Goal: Task Accomplishment & Management: Use online tool/utility

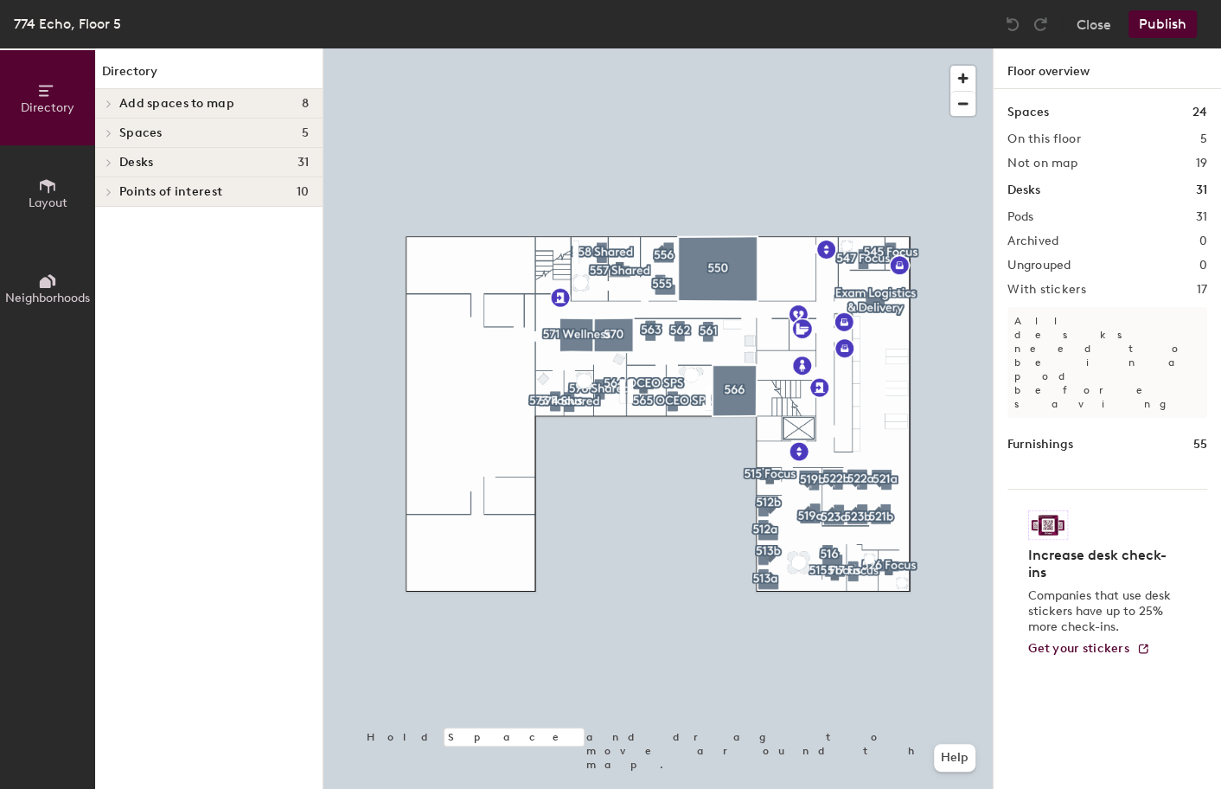
click at [48, 287] on icon at bounding box center [47, 280] width 19 height 19
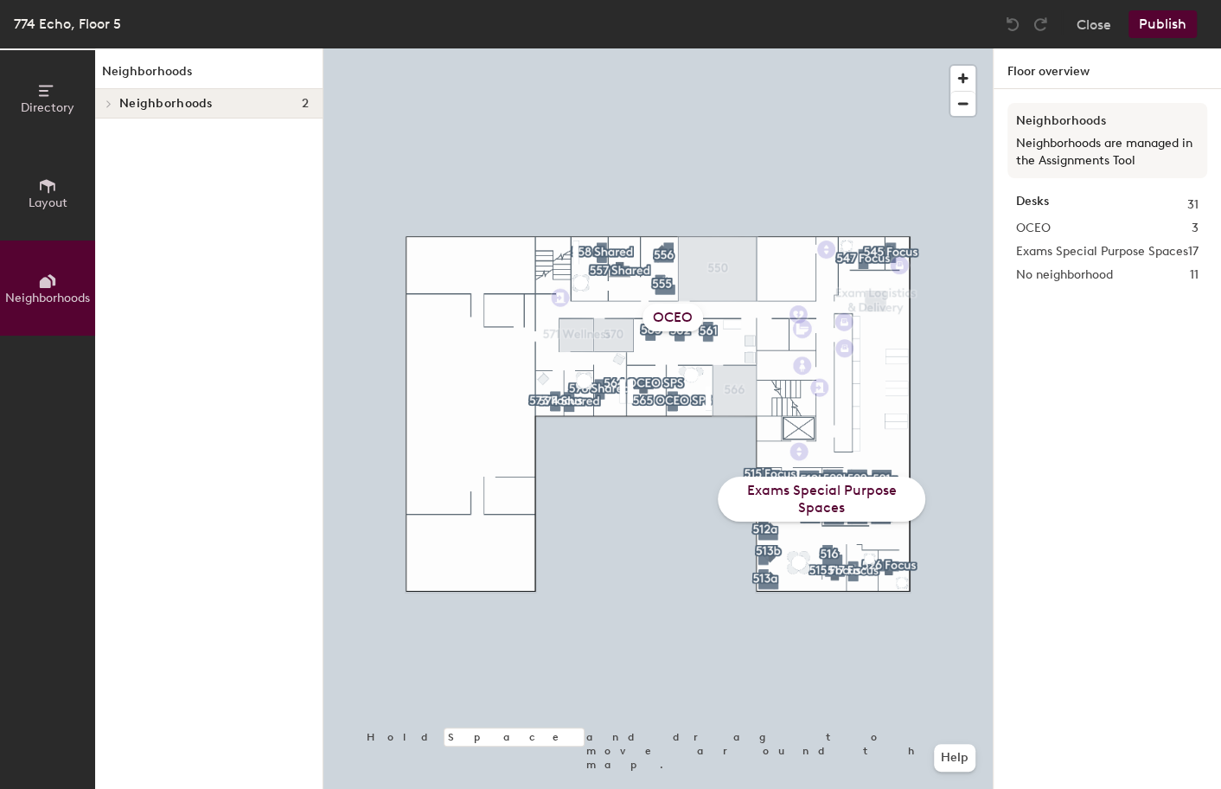
click at [681, 325] on div "OCEO" at bounding box center [672, 317] width 61 height 28
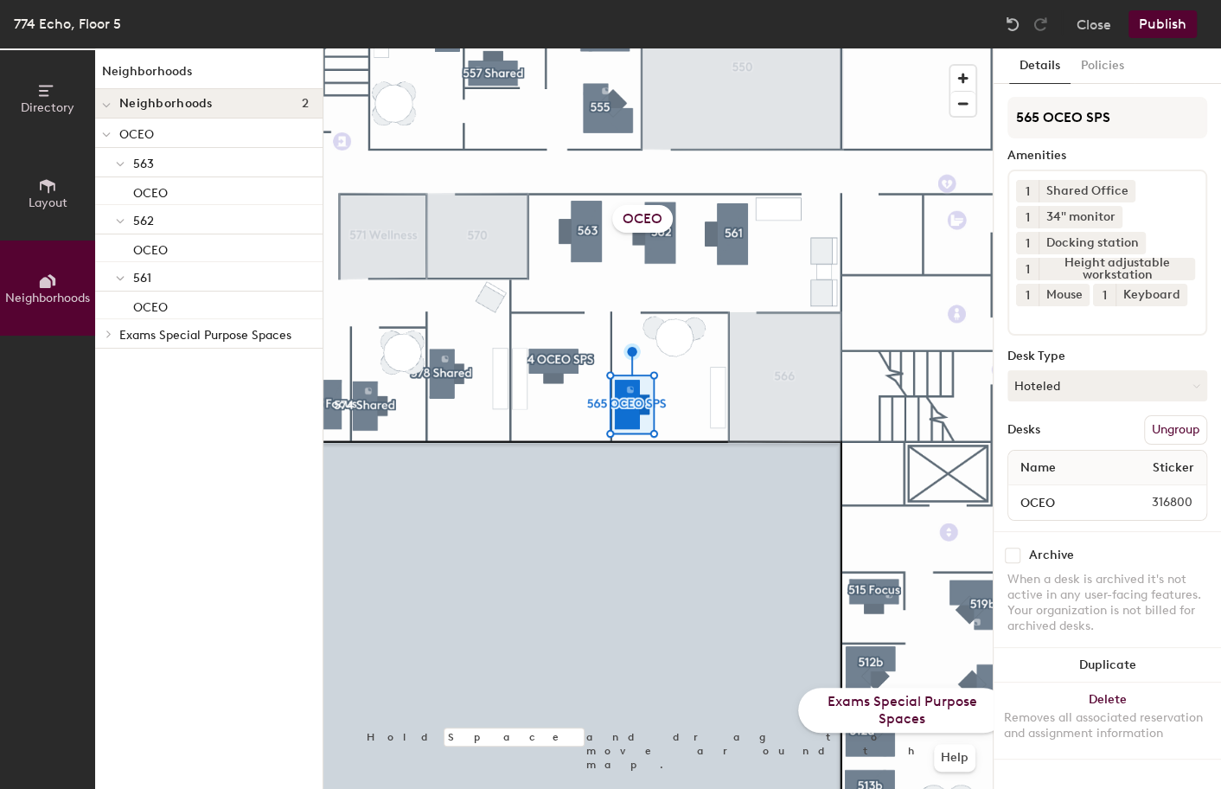
click at [657, 216] on div "OCEO" at bounding box center [642, 219] width 61 height 28
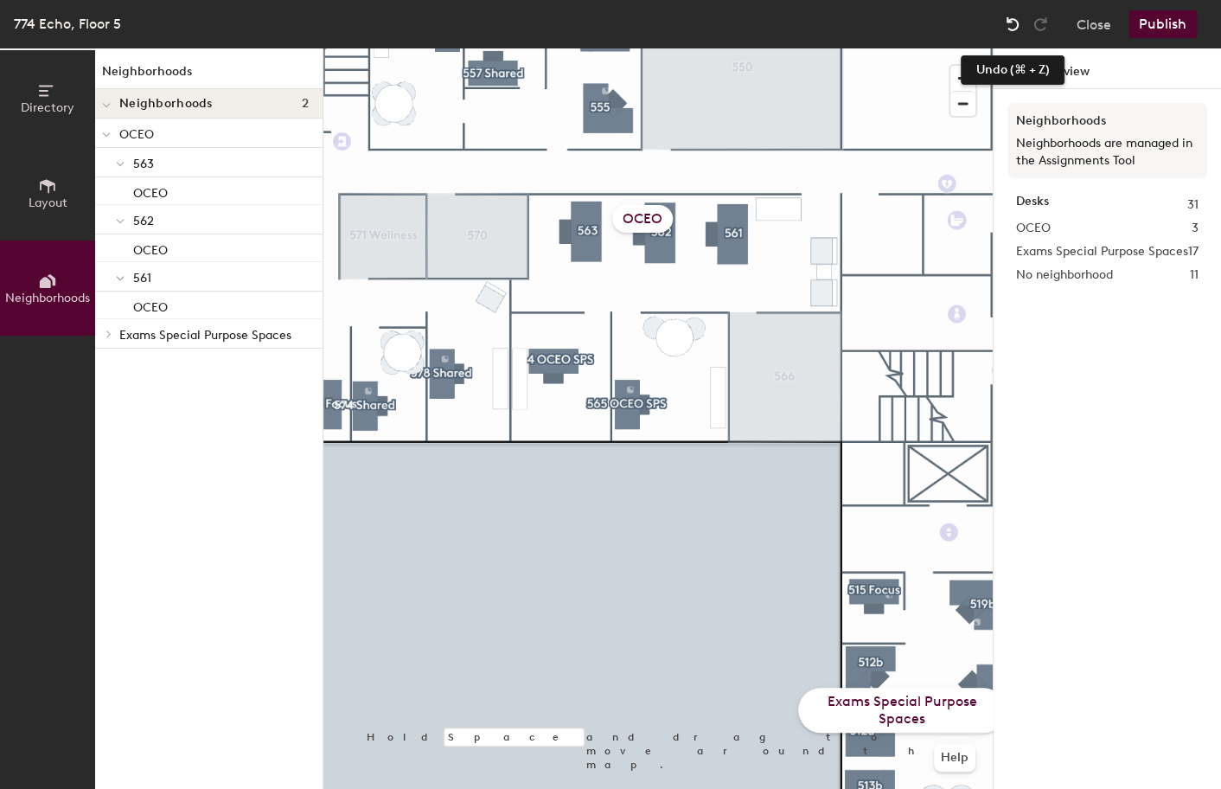
click at [1016, 28] on img at bounding box center [1012, 24] width 17 height 17
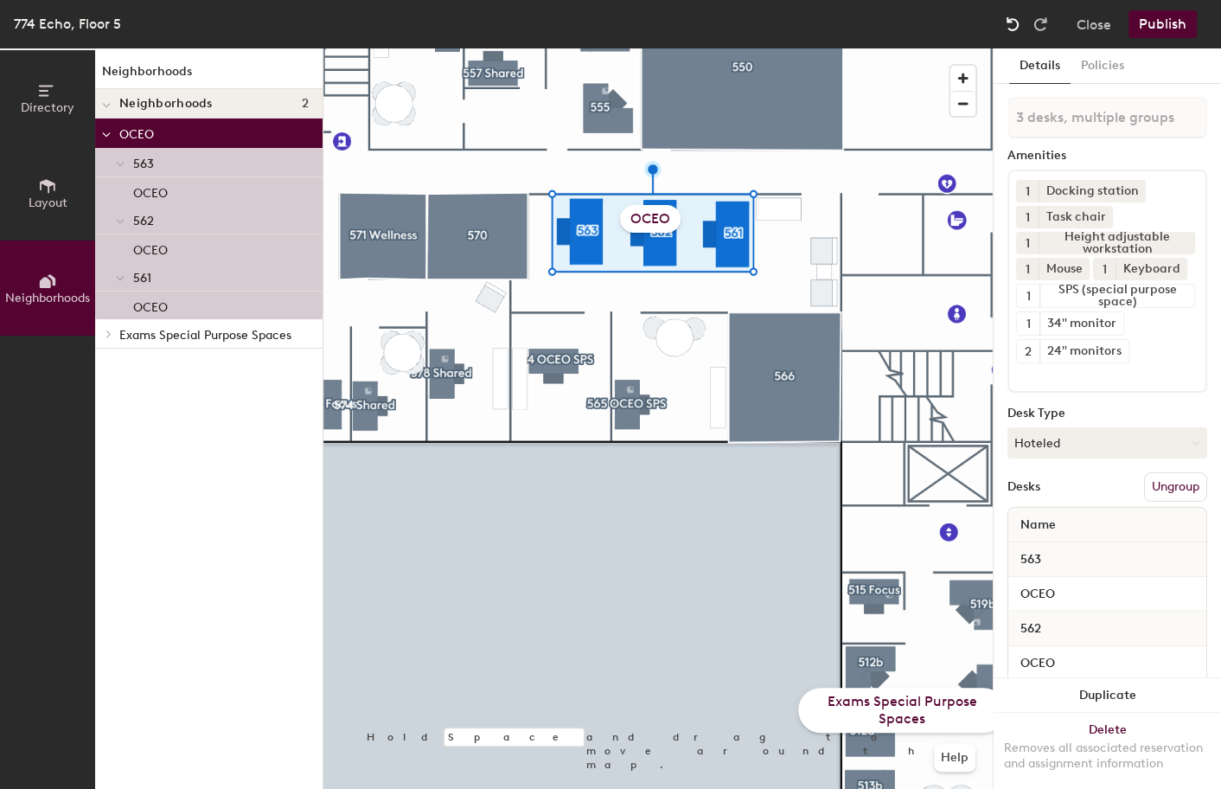
click at [1016, 28] on img at bounding box center [1012, 24] width 17 height 17
click at [1157, 24] on button "Publish" at bounding box center [1162, 24] width 68 height 28
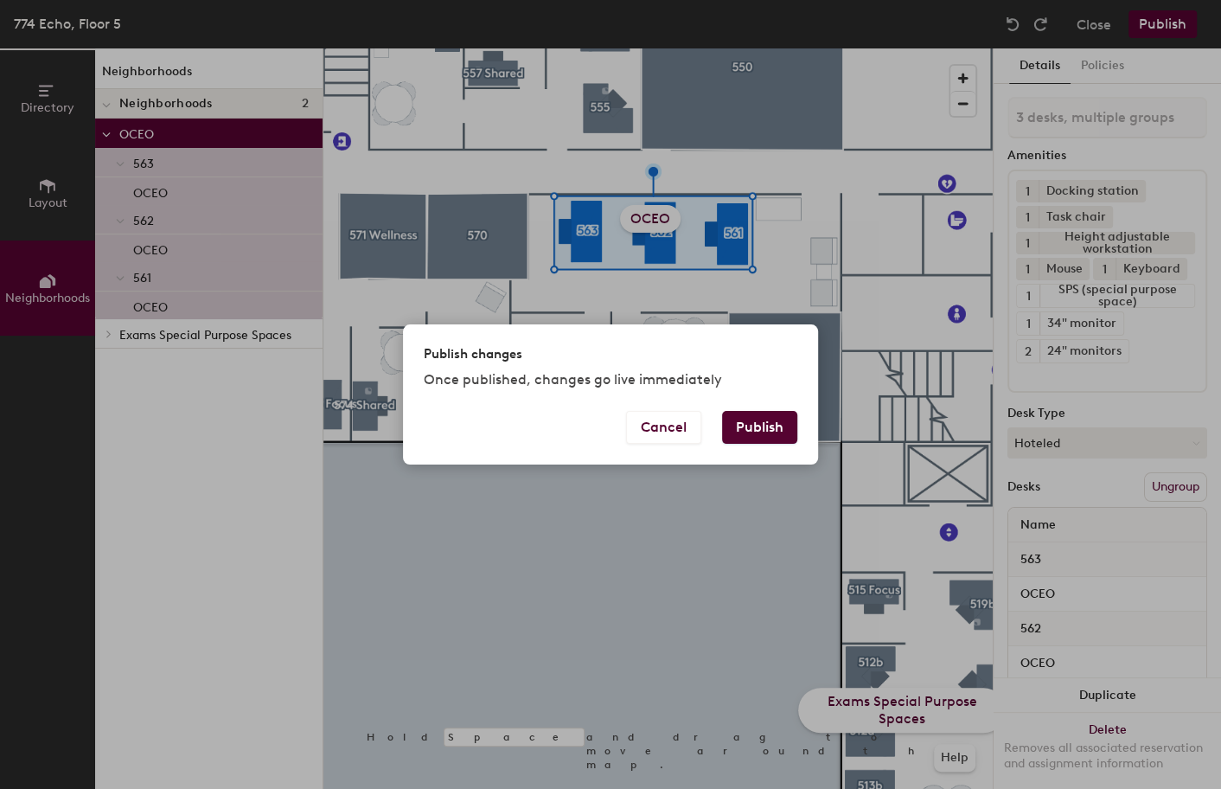
click at [750, 440] on button "Publish" at bounding box center [759, 427] width 75 height 33
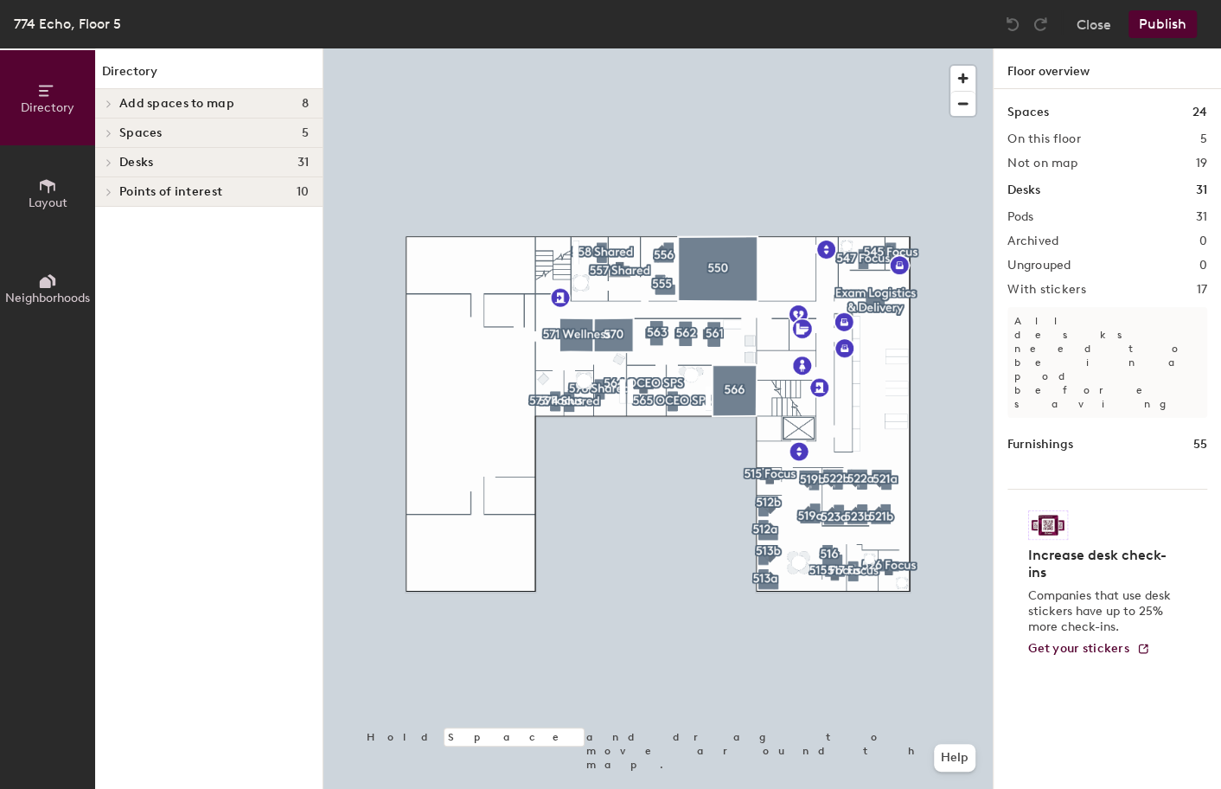
click at [244, 157] on h4 "Desks 31" at bounding box center [213, 163] width 189 height 14
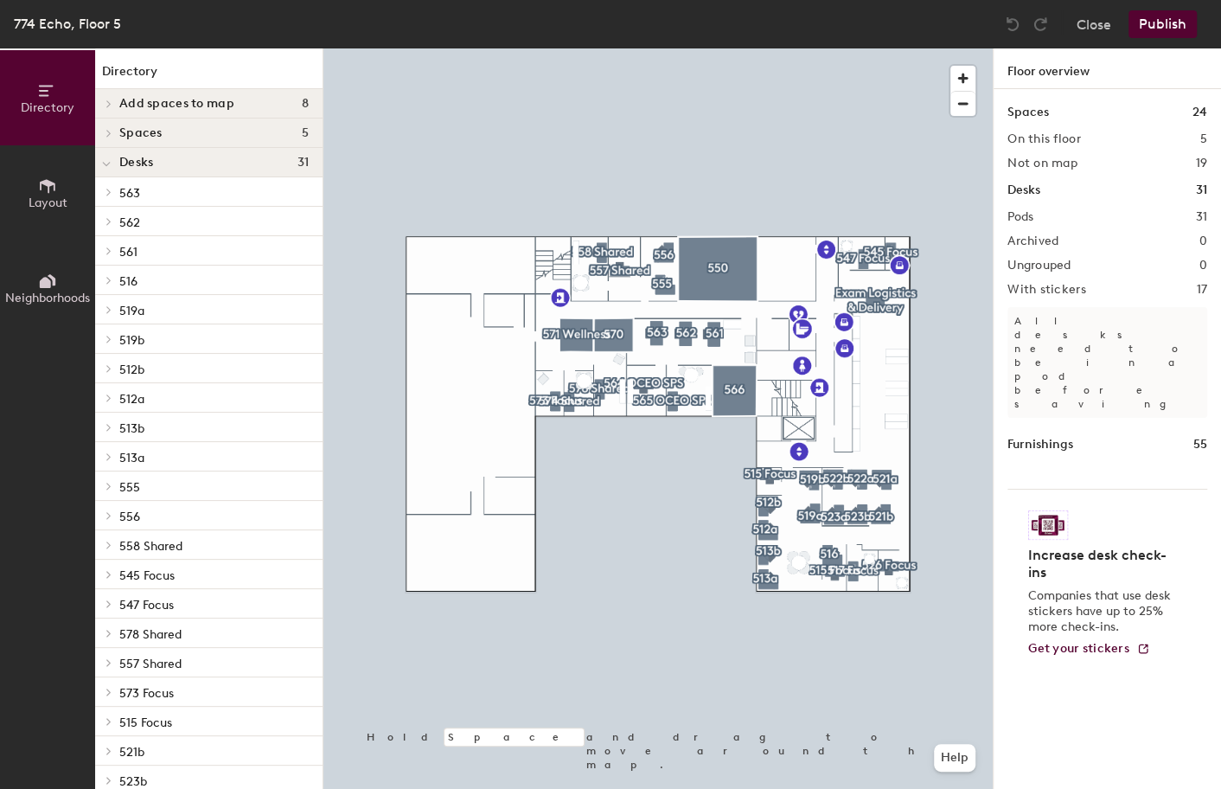
click at [56, 288] on icon at bounding box center [47, 280] width 19 height 19
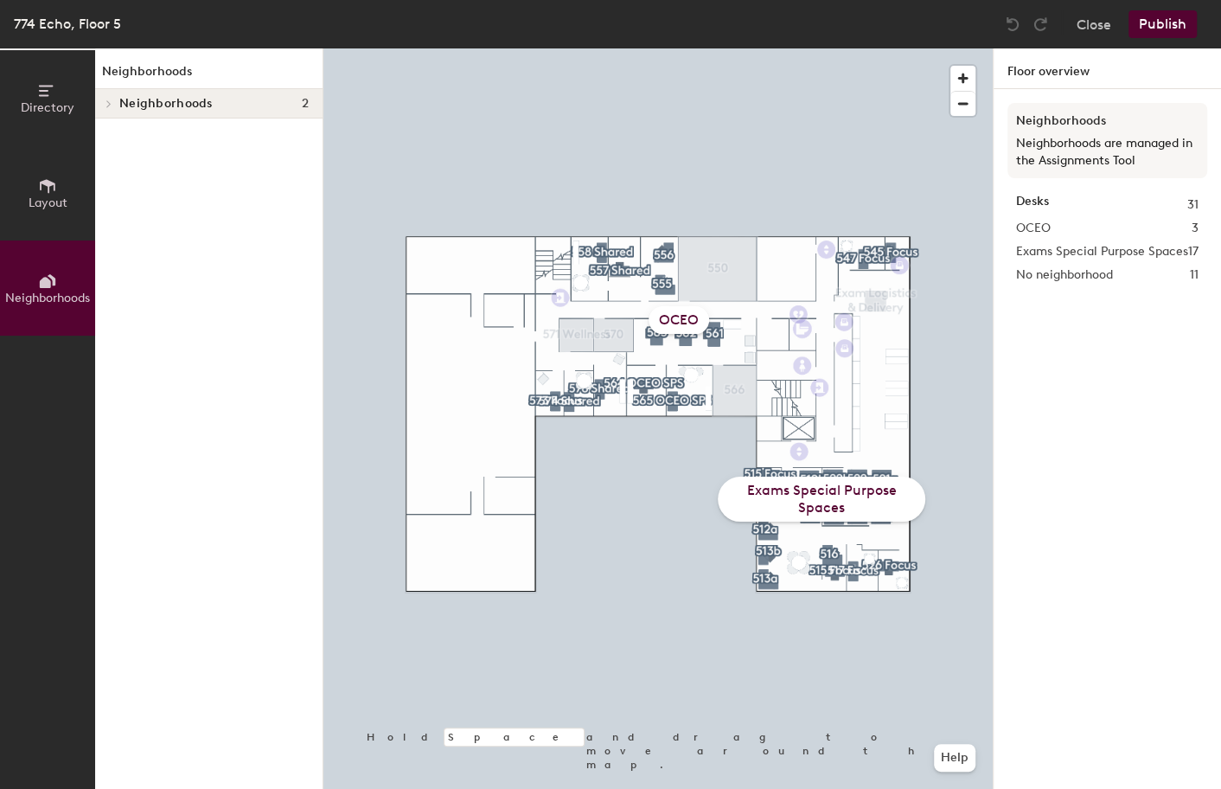
click at [688, 321] on div "OCEO" at bounding box center [678, 320] width 61 height 28
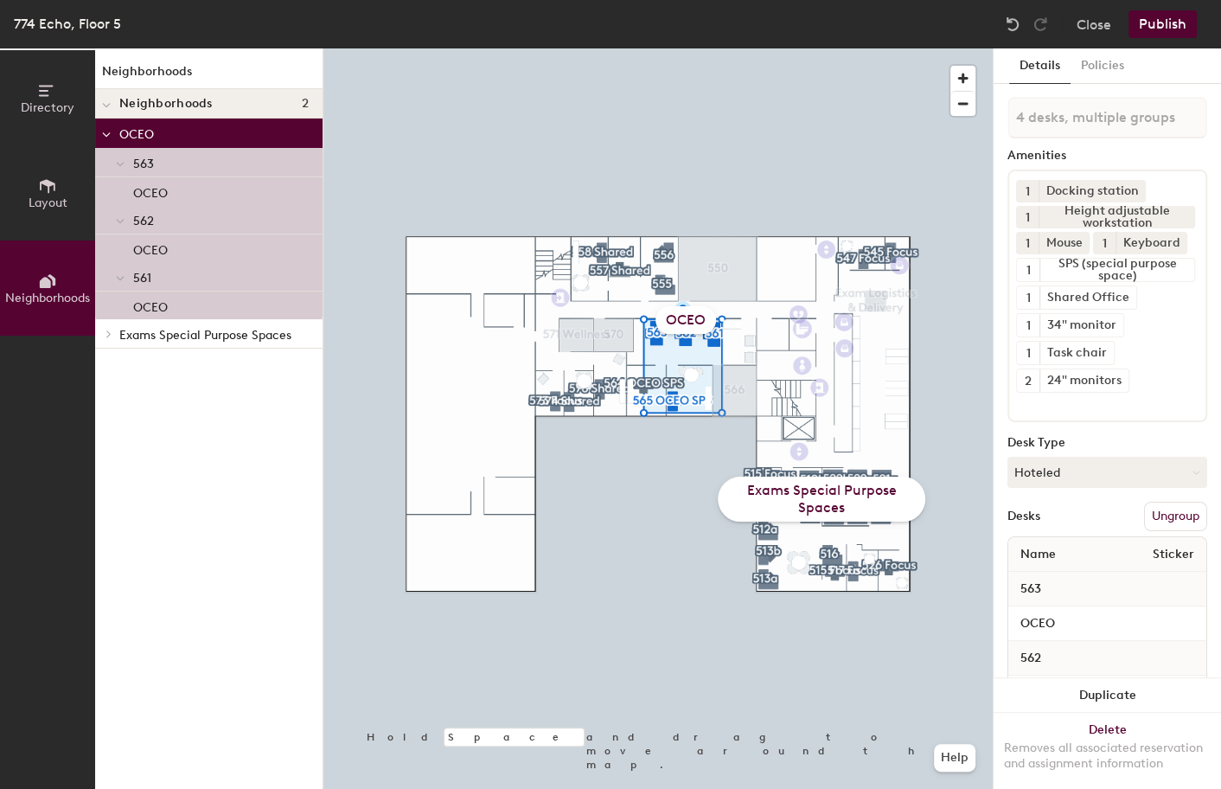
type input "5 desks, multiple groups"
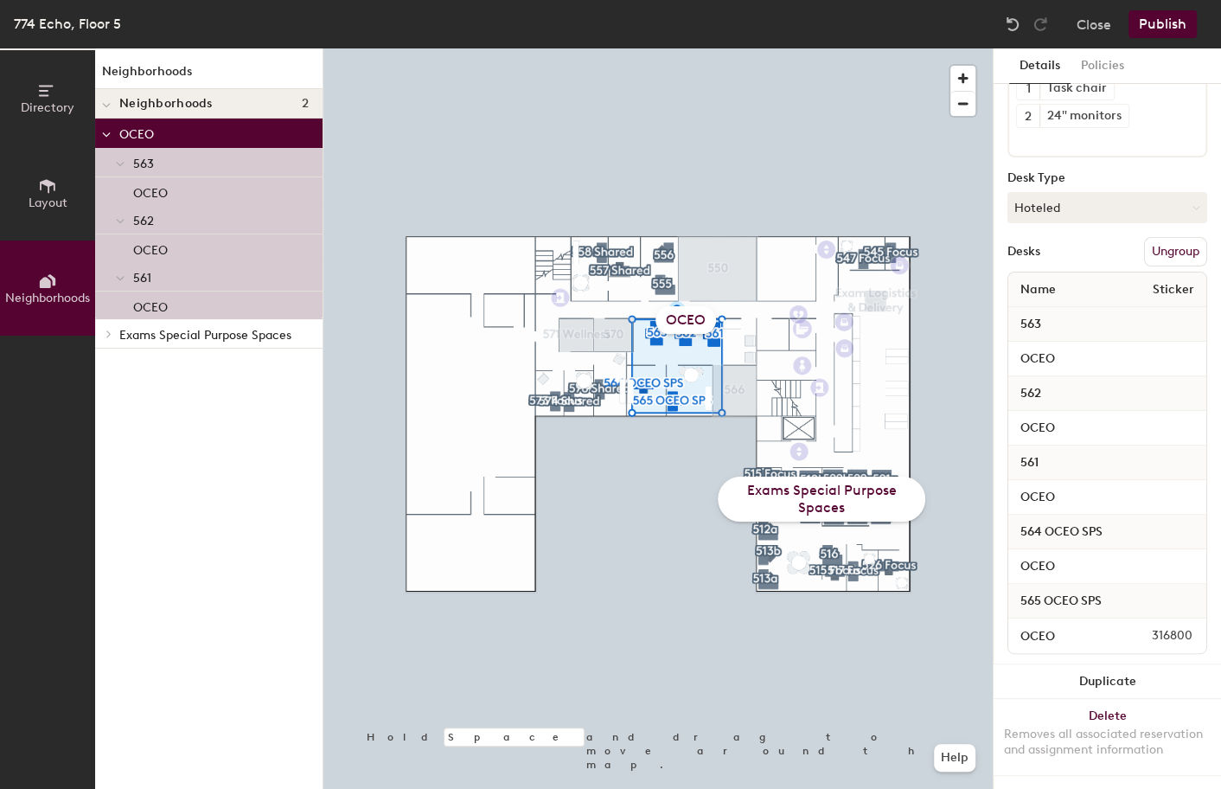
scroll to position [302, 0]
click at [1158, 17] on button "Publish" at bounding box center [1162, 24] width 68 height 28
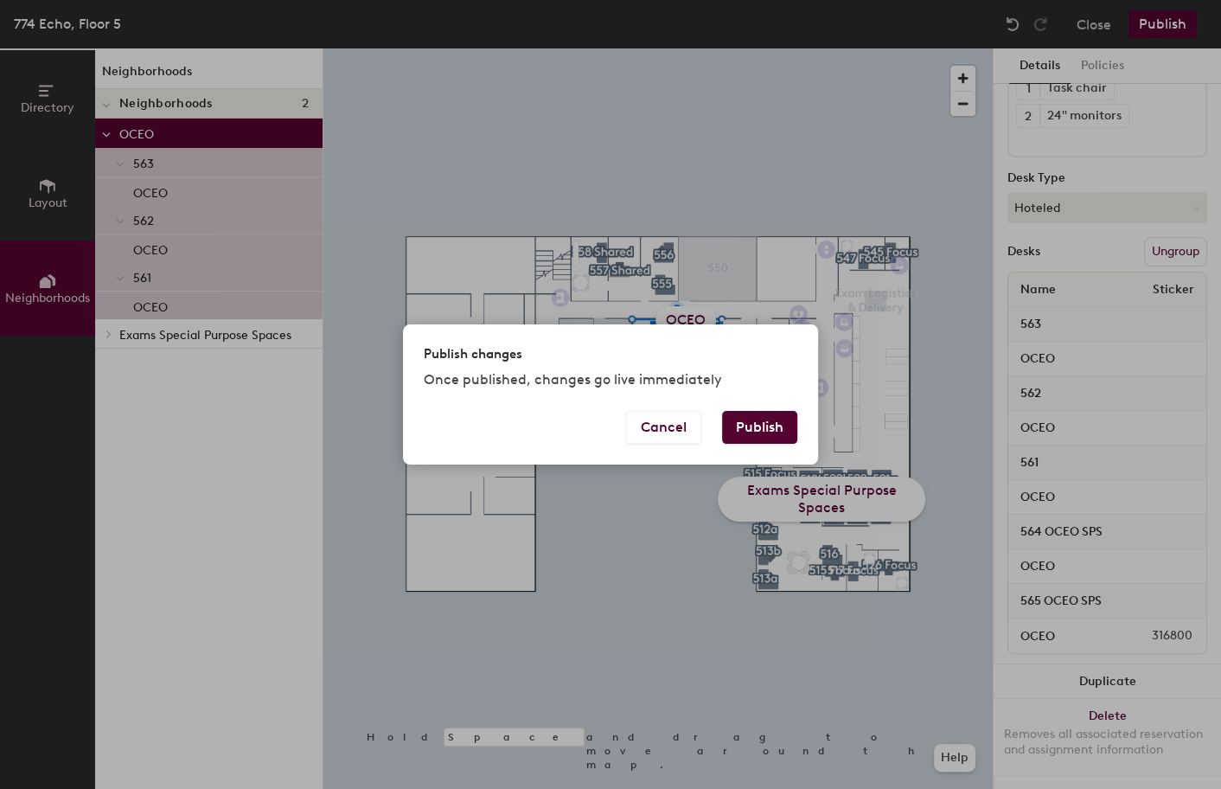
click at [744, 425] on button "Publish" at bounding box center [759, 427] width 75 height 33
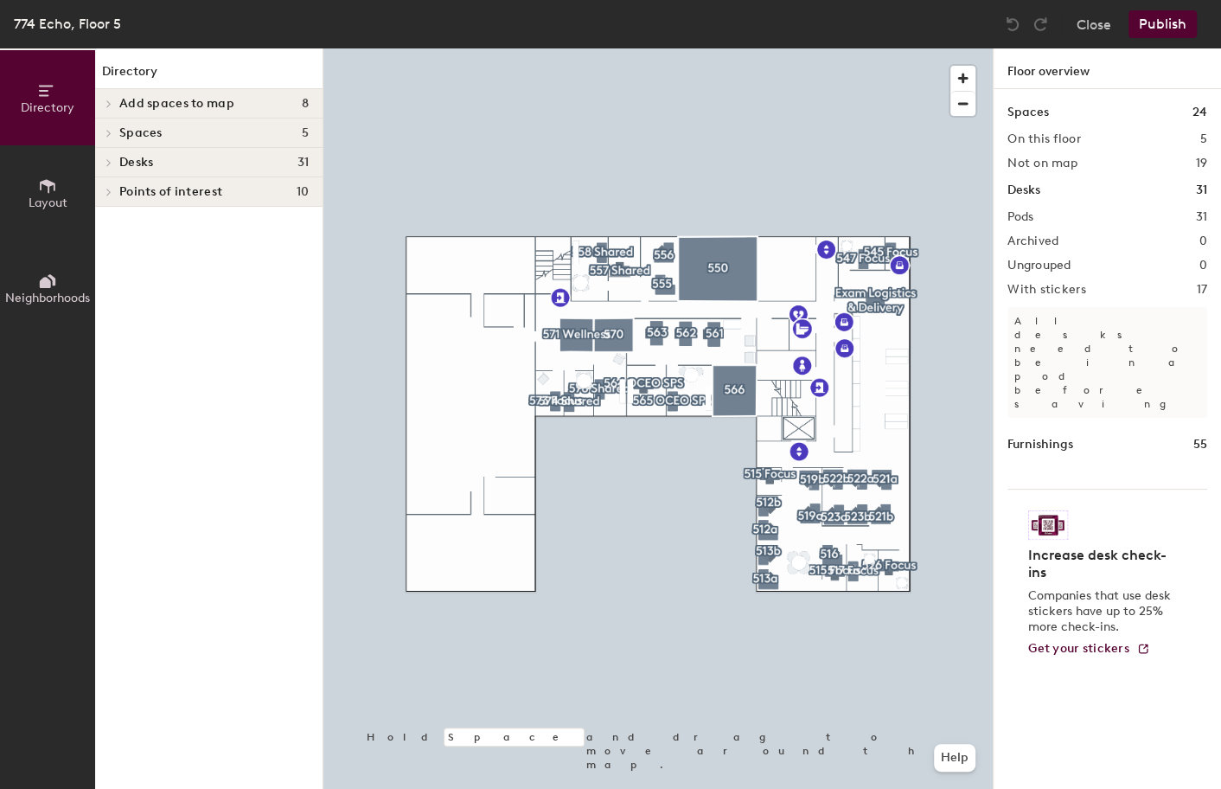
click at [42, 281] on icon at bounding box center [45, 282] width 11 height 11
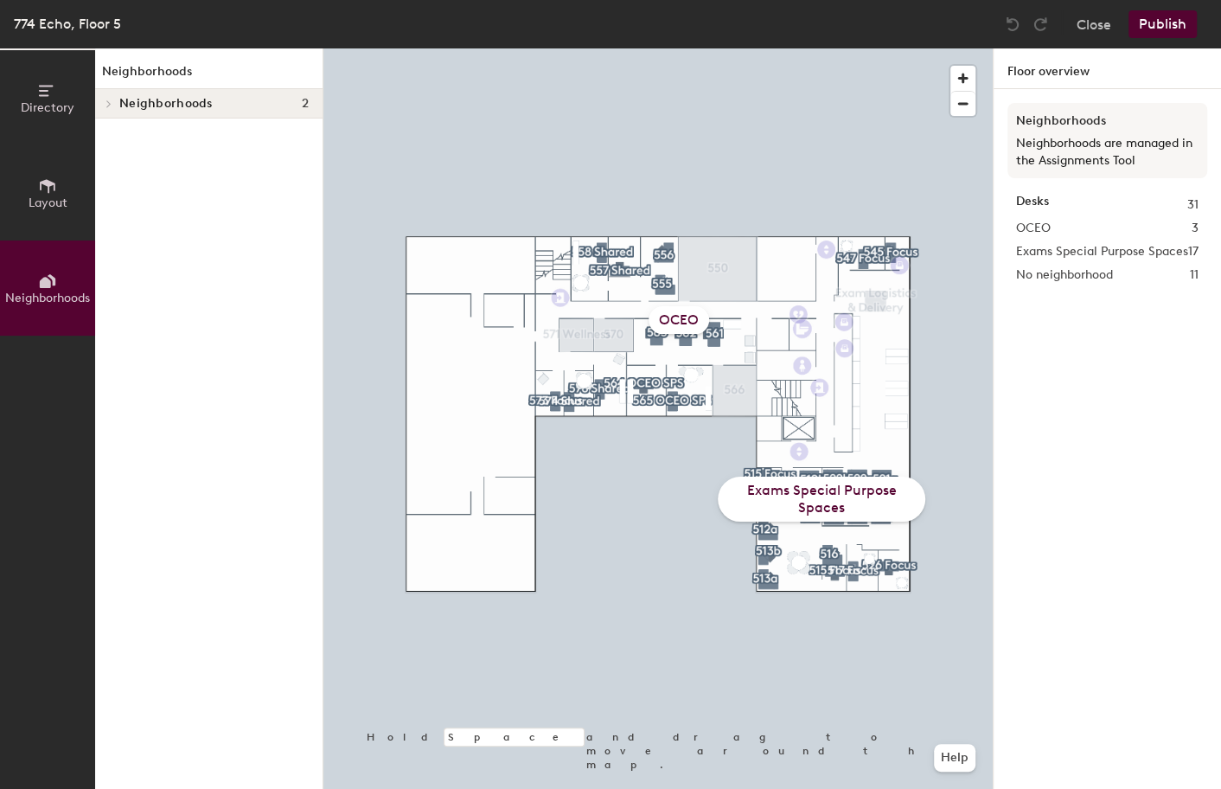
click at [682, 316] on div "OCEO" at bounding box center [678, 320] width 61 height 28
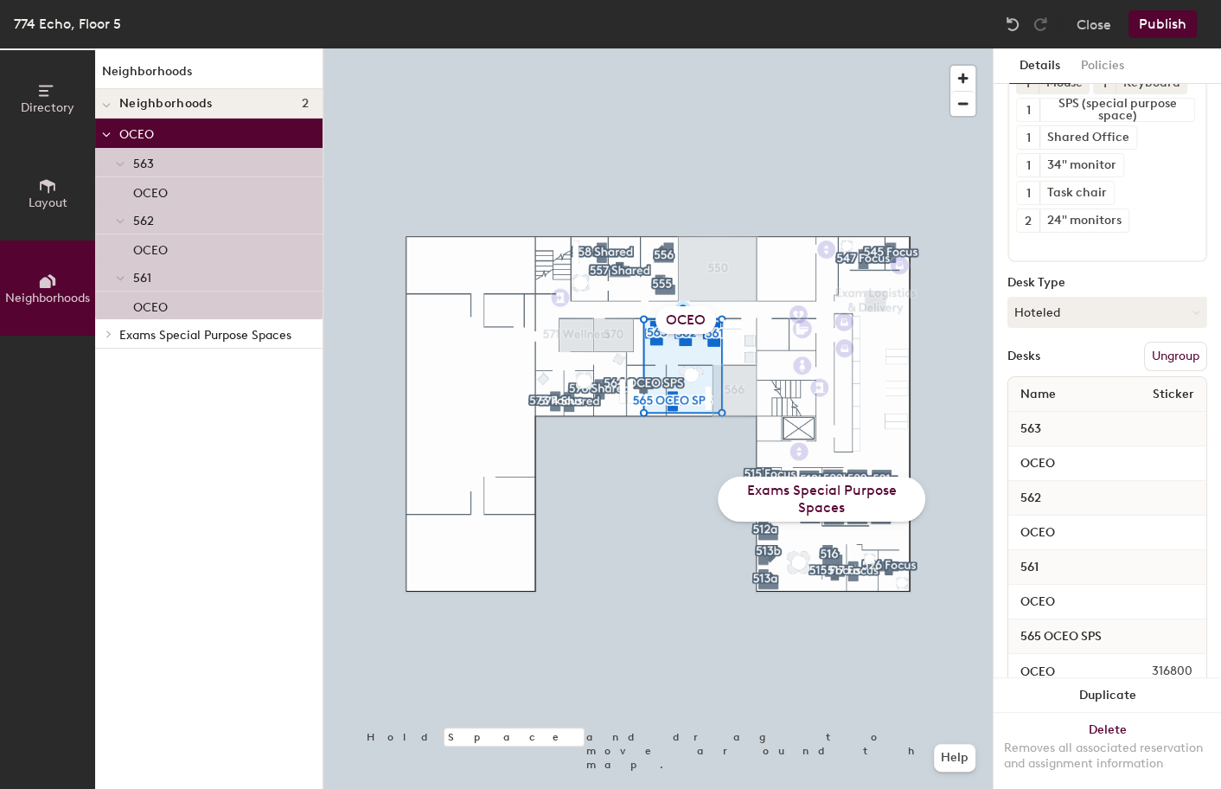
scroll to position [232, 0]
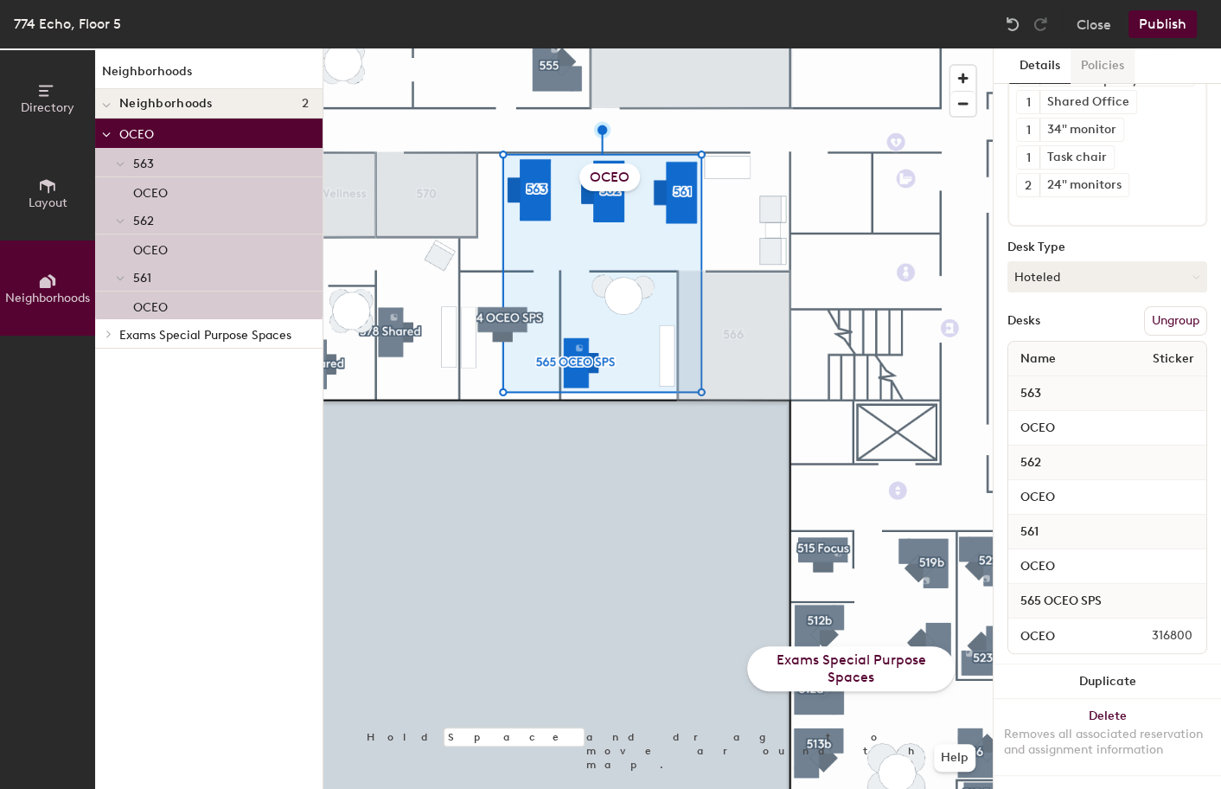
type input "5 desks, multiple groups"
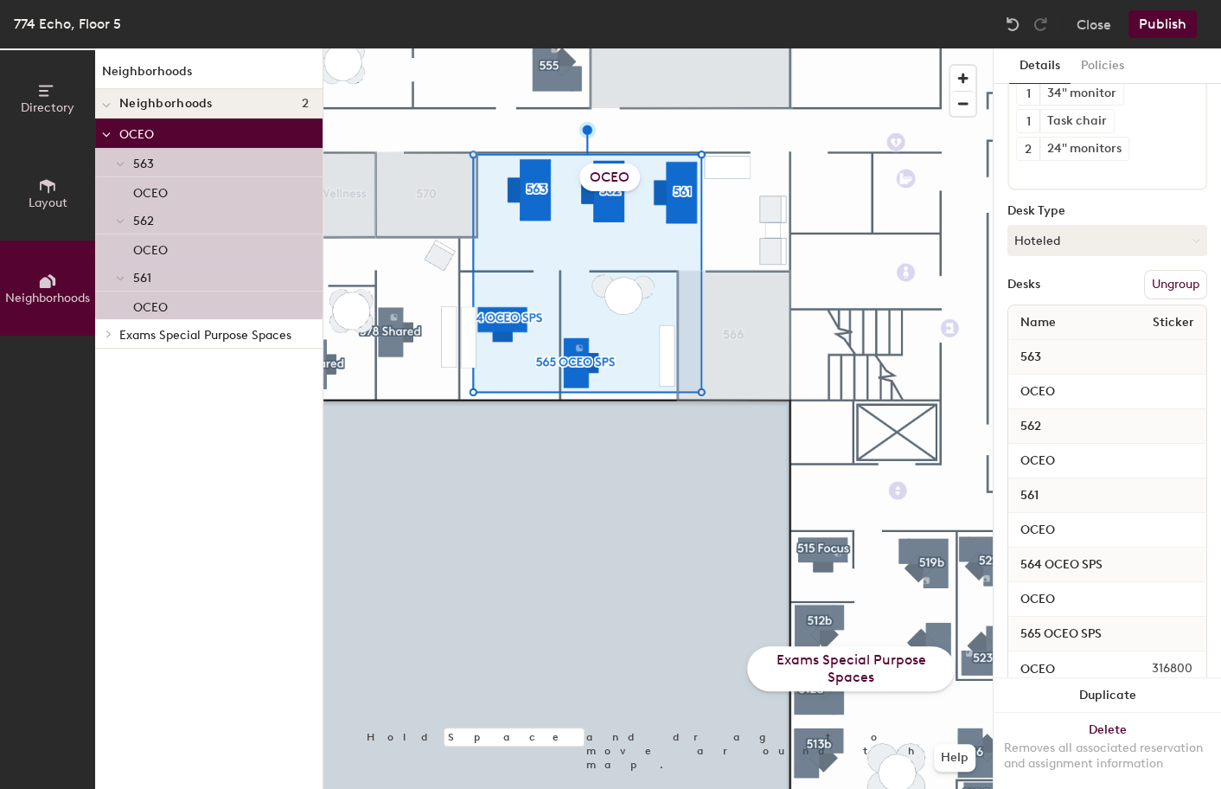
click at [1144, 21] on button "Publish" at bounding box center [1162, 24] width 68 height 28
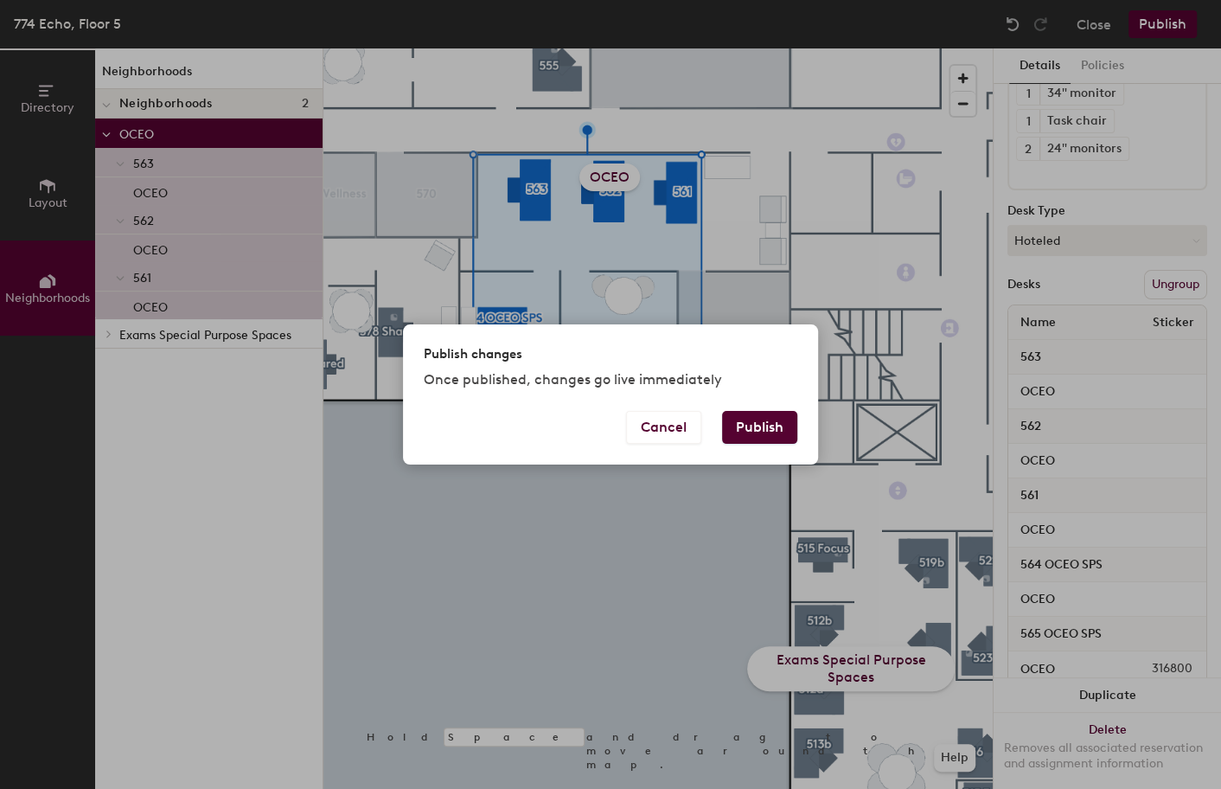
click at [761, 431] on button "Publish" at bounding box center [759, 427] width 75 height 33
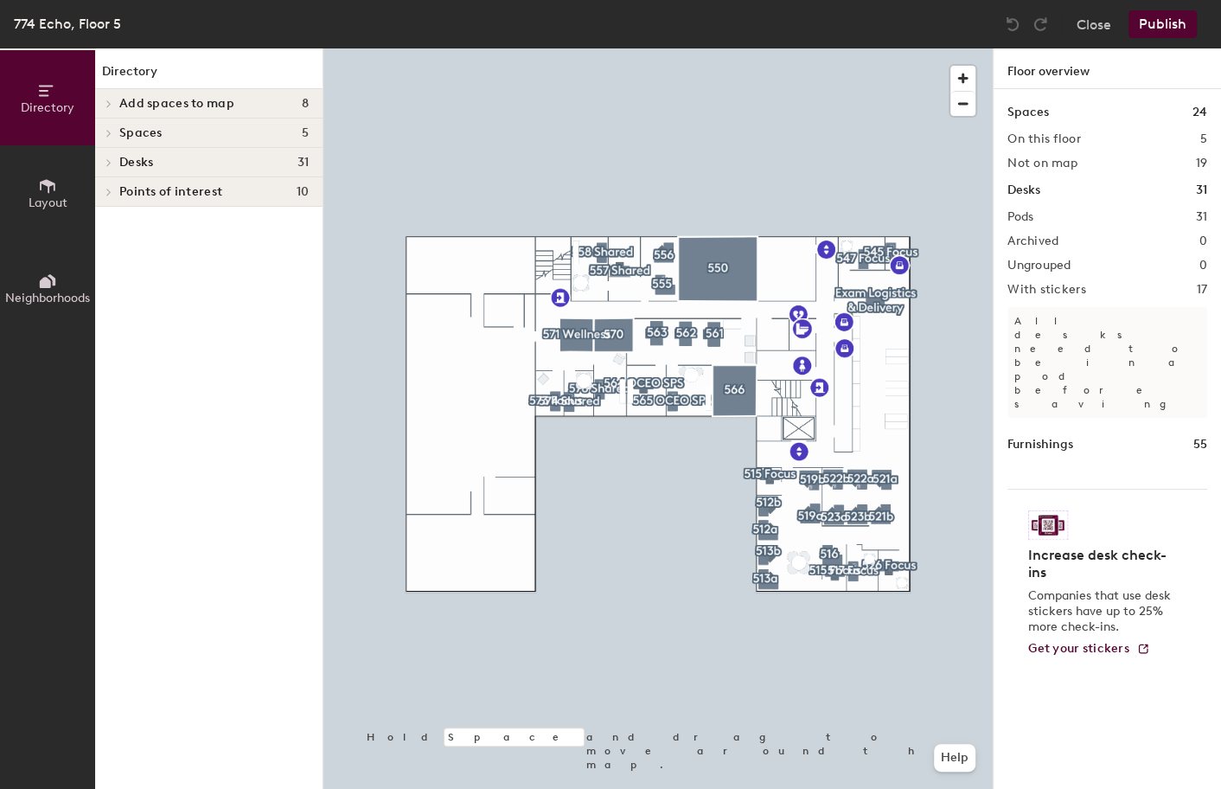
click at [163, 101] on span "Add spaces to map" at bounding box center [176, 104] width 115 height 14
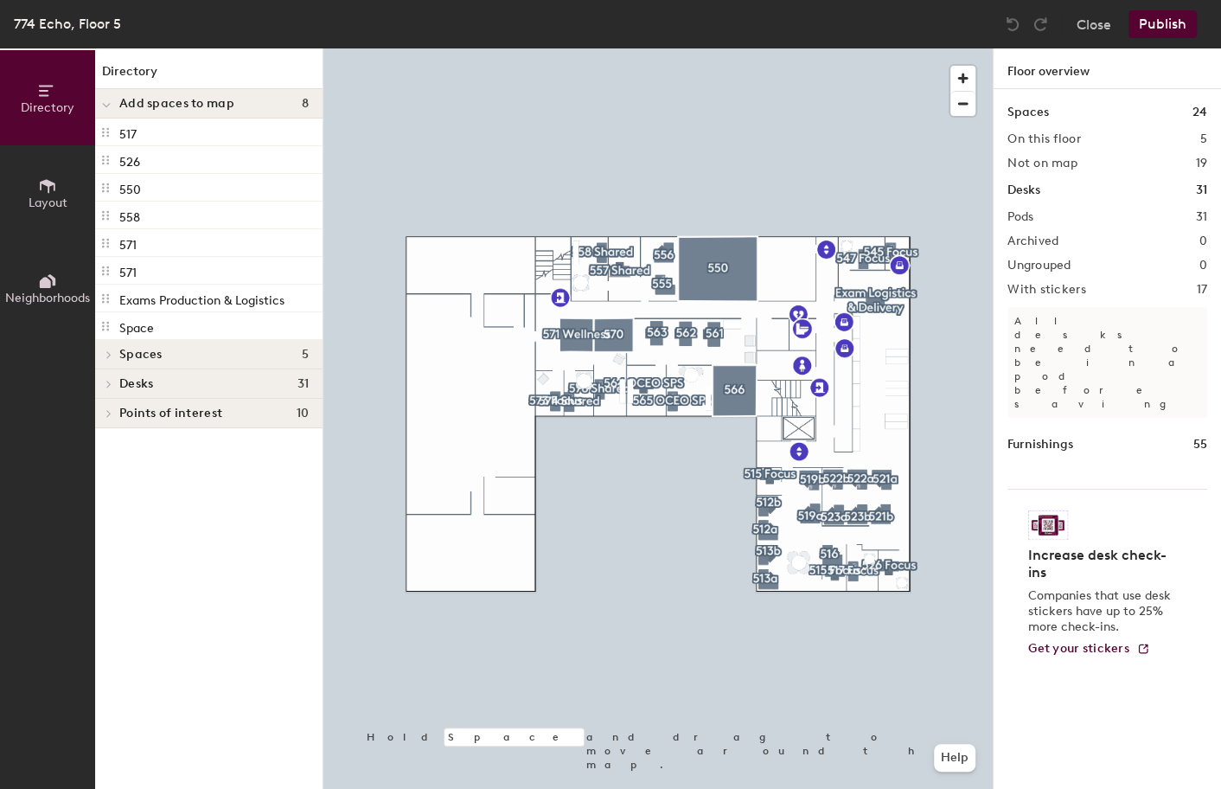
click at [163, 101] on span "Add spaces to map" at bounding box center [176, 104] width 115 height 14
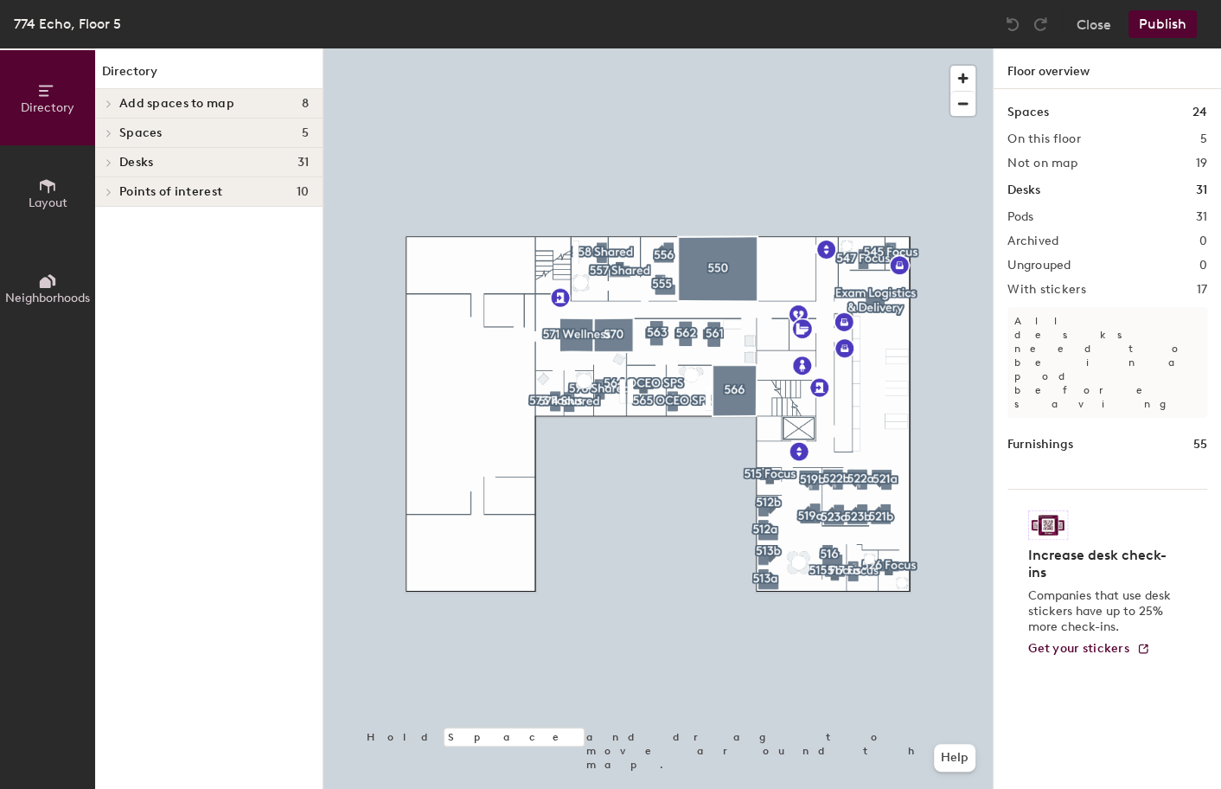
click at [164, 137] on h4 "Spaces 5" at bounding box center [213, 133] width 189 height 14
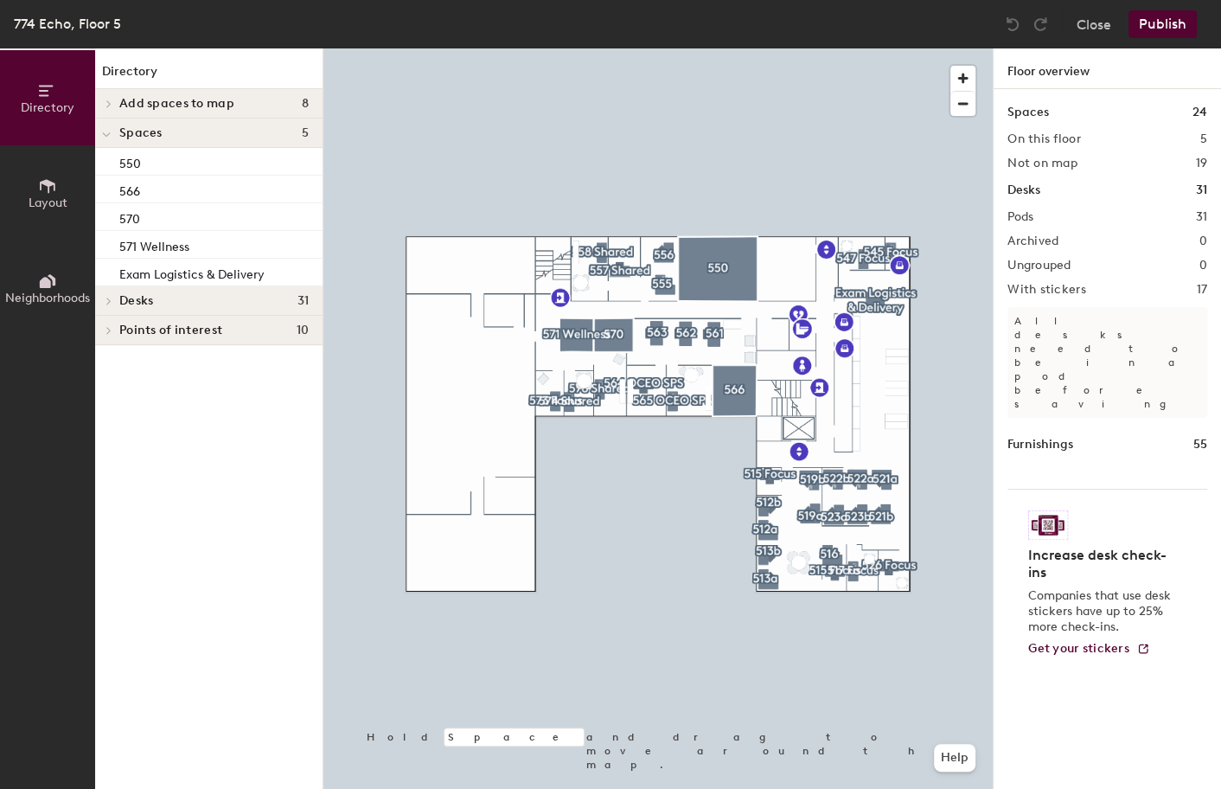
click at [164, 137] on h4 "Spaces 5" at bounding box center [213, 133] width 189 height 14
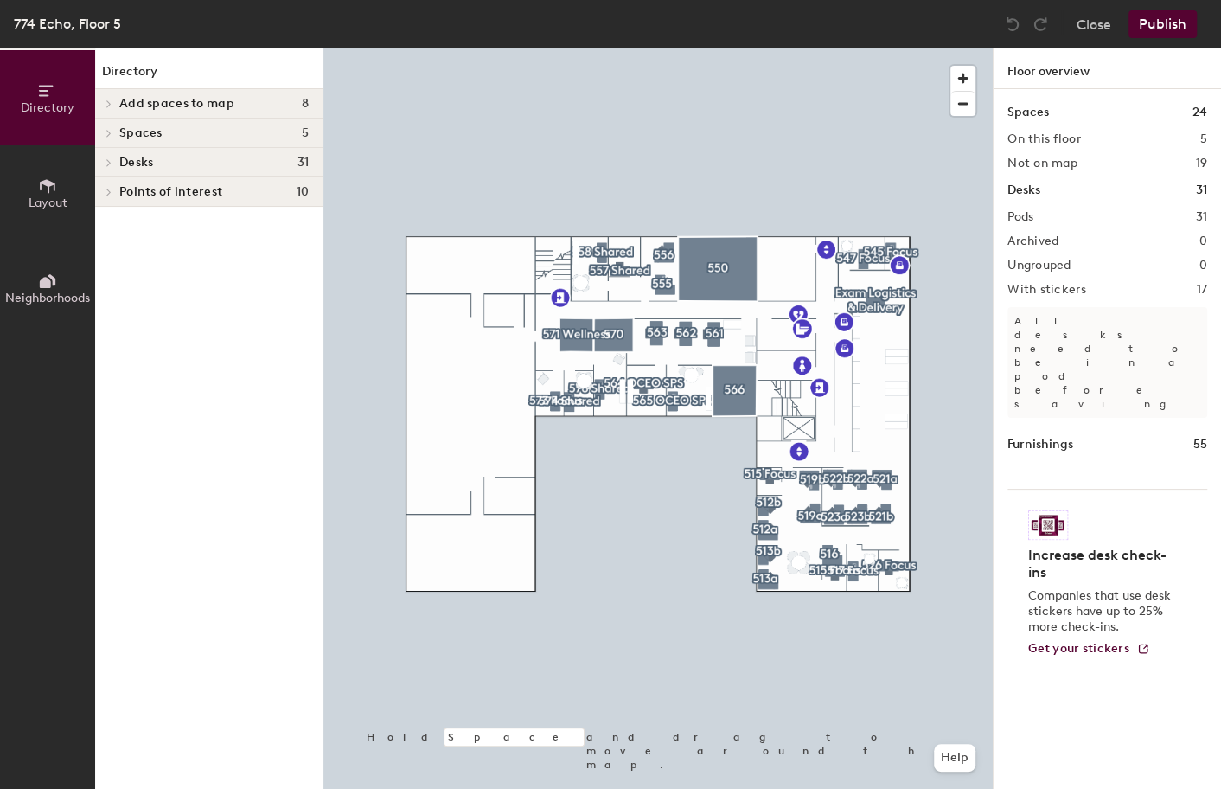
click at [162, 167] on h4 "Desks 31" at bounding box center [213, 163] width 189 height 14
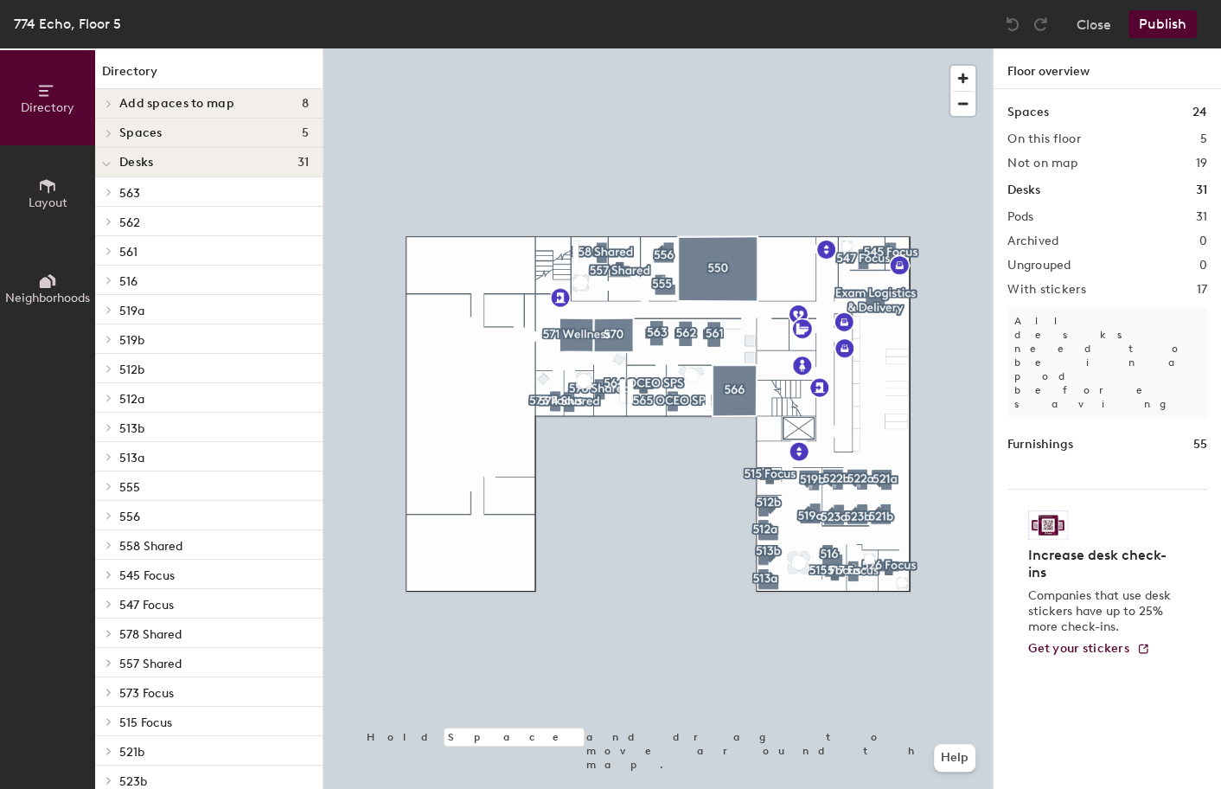
click at [162, 167] on h4 "Desks 31" at bounding box center [213, 163] width 189 height 14
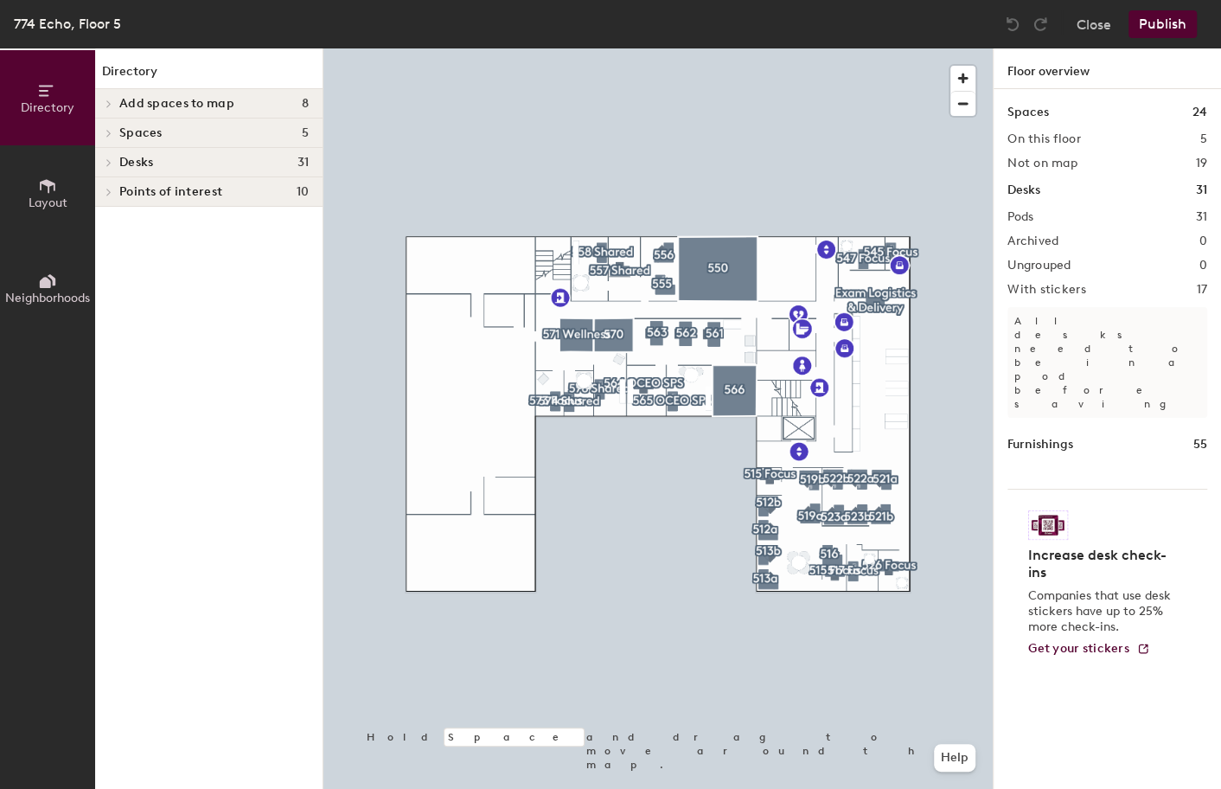
click at [150, 192] on span "Points of interest" at bounding box center [170, 192] width 103 height 14
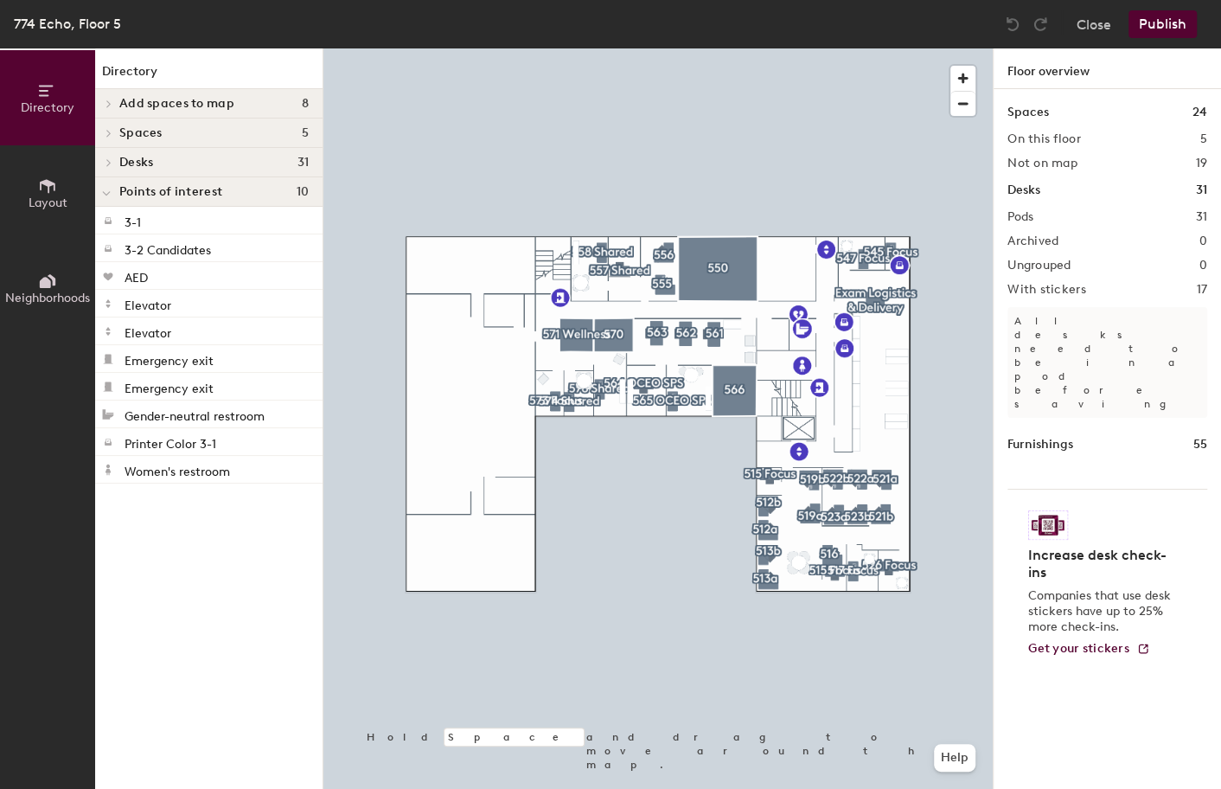
click at [150, 192] on span "Points of interest" at bounding box center [170, 192] width 103 height 14
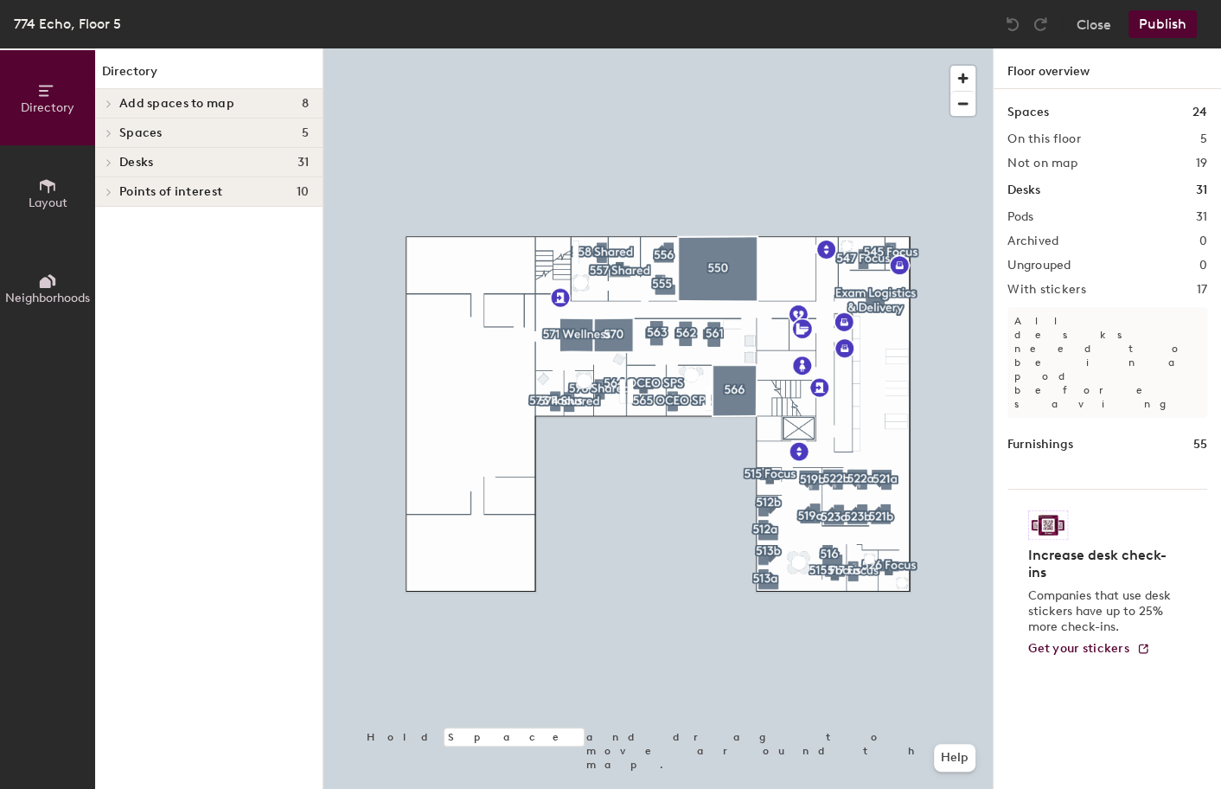
click at [47, 281] on icon at bounding box center [45, 282] width 11 height 11
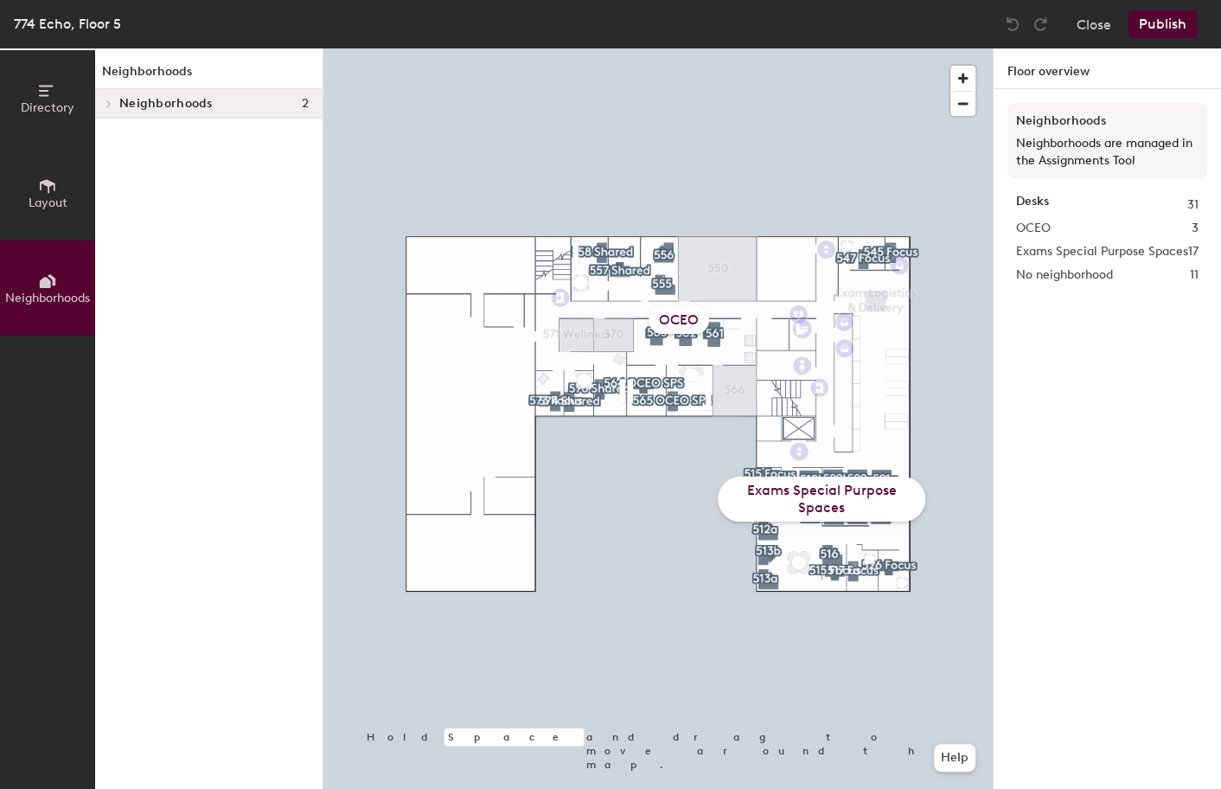
click at [674, 318] on div "OCEO" at bounding box center [678, 320] width 61 height 28
click at [651, 334] on div "OCEO" at bounding box center [678, 320] width 61 height 28
click at [1009, 21] on img at bounding box center [1012, 24] width 17 height 17
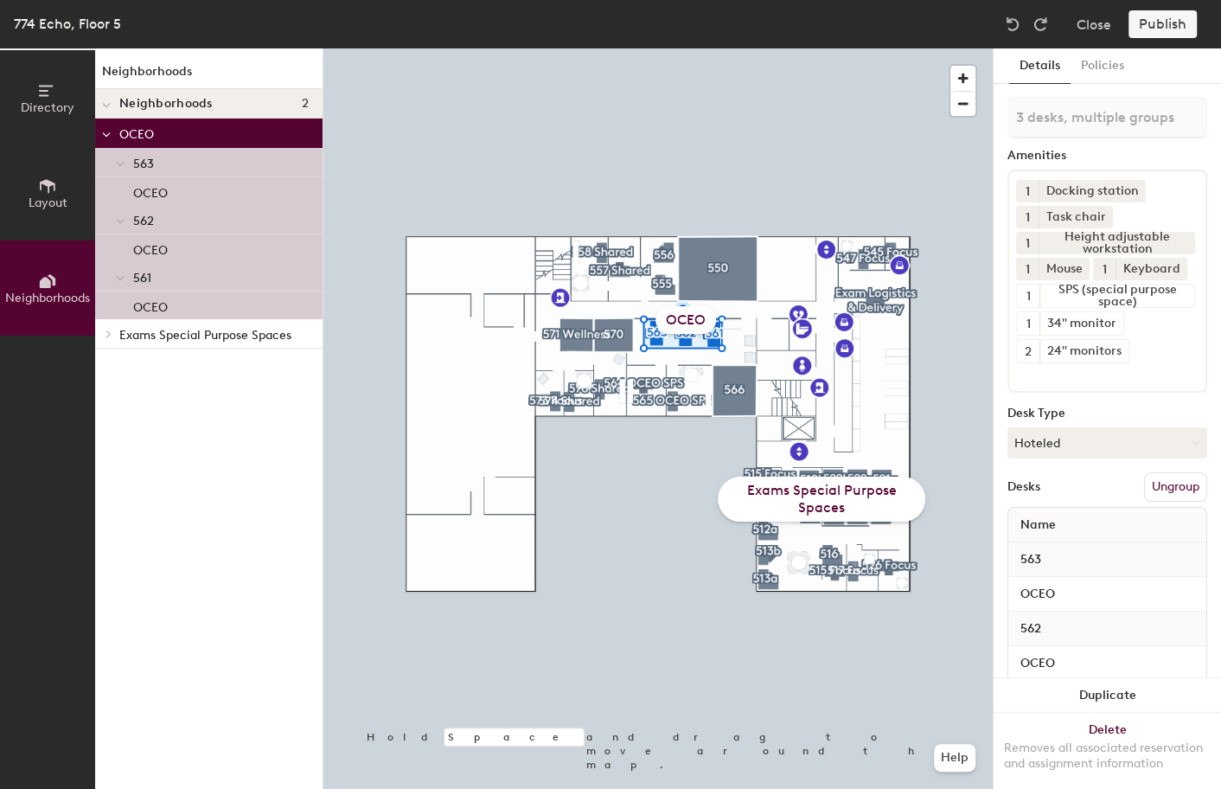
click at [686, 319] on div "OCEO" at bounding box center [685, 320] width 61 height 28
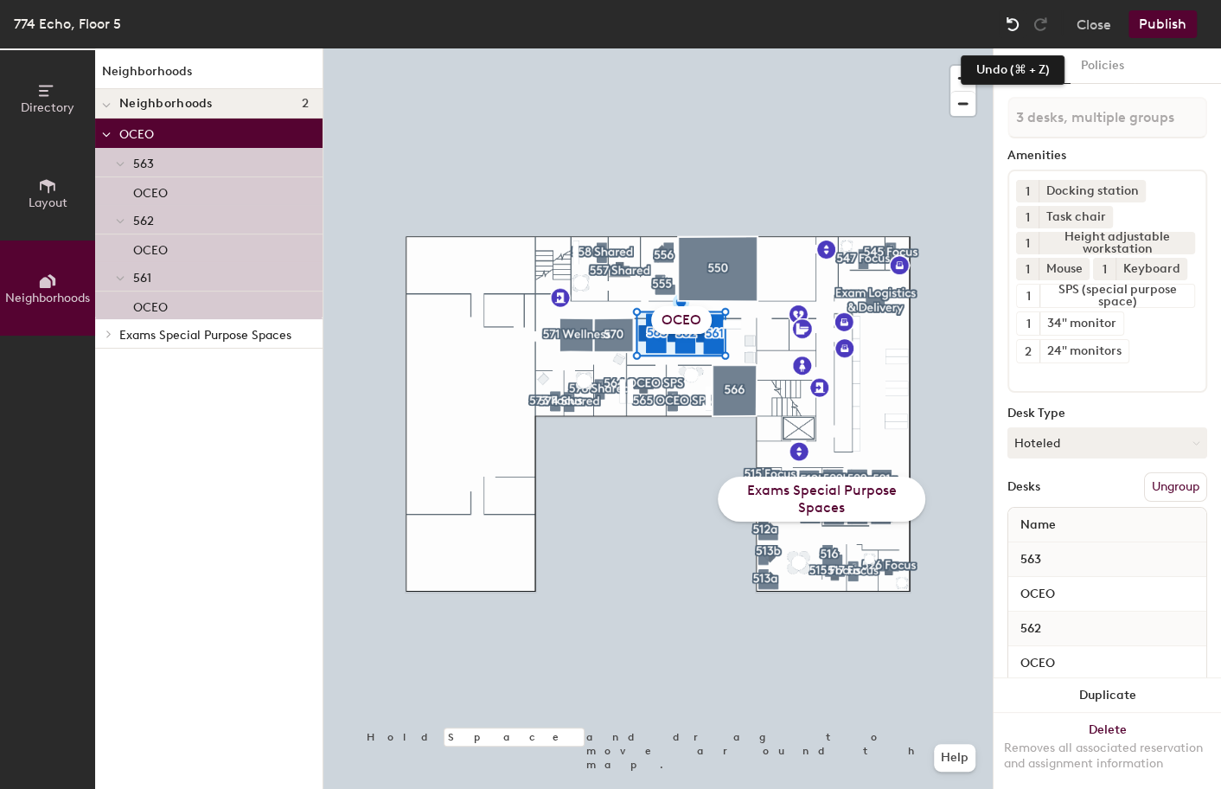
click at [1010, 31] on img at bounding box center [1012, 24] width 17 height 17
click at [1145, 19] on button "Publish" at bounding box center [1162, 24] width 68 height 28
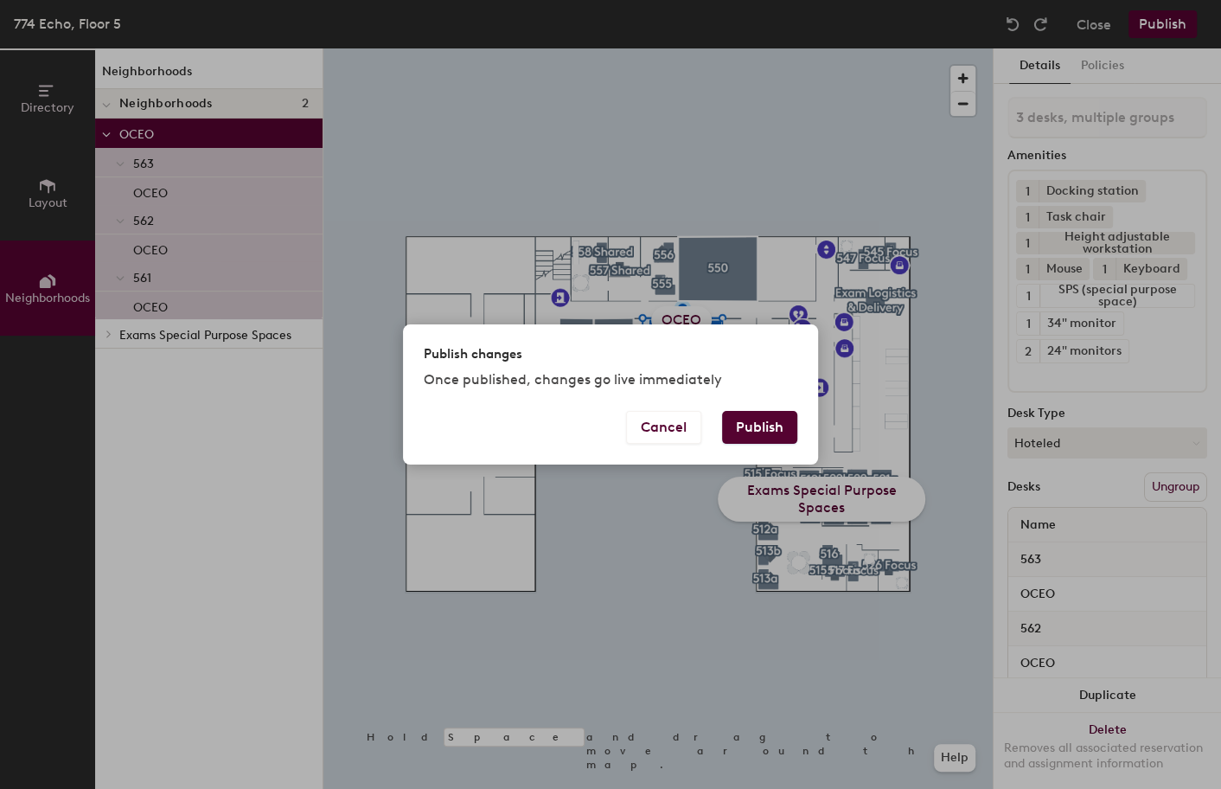
click at [780, 427] on button "Publish" at bounding box center [759, 427] width 75 height 33
